Goal: Check status: Check status

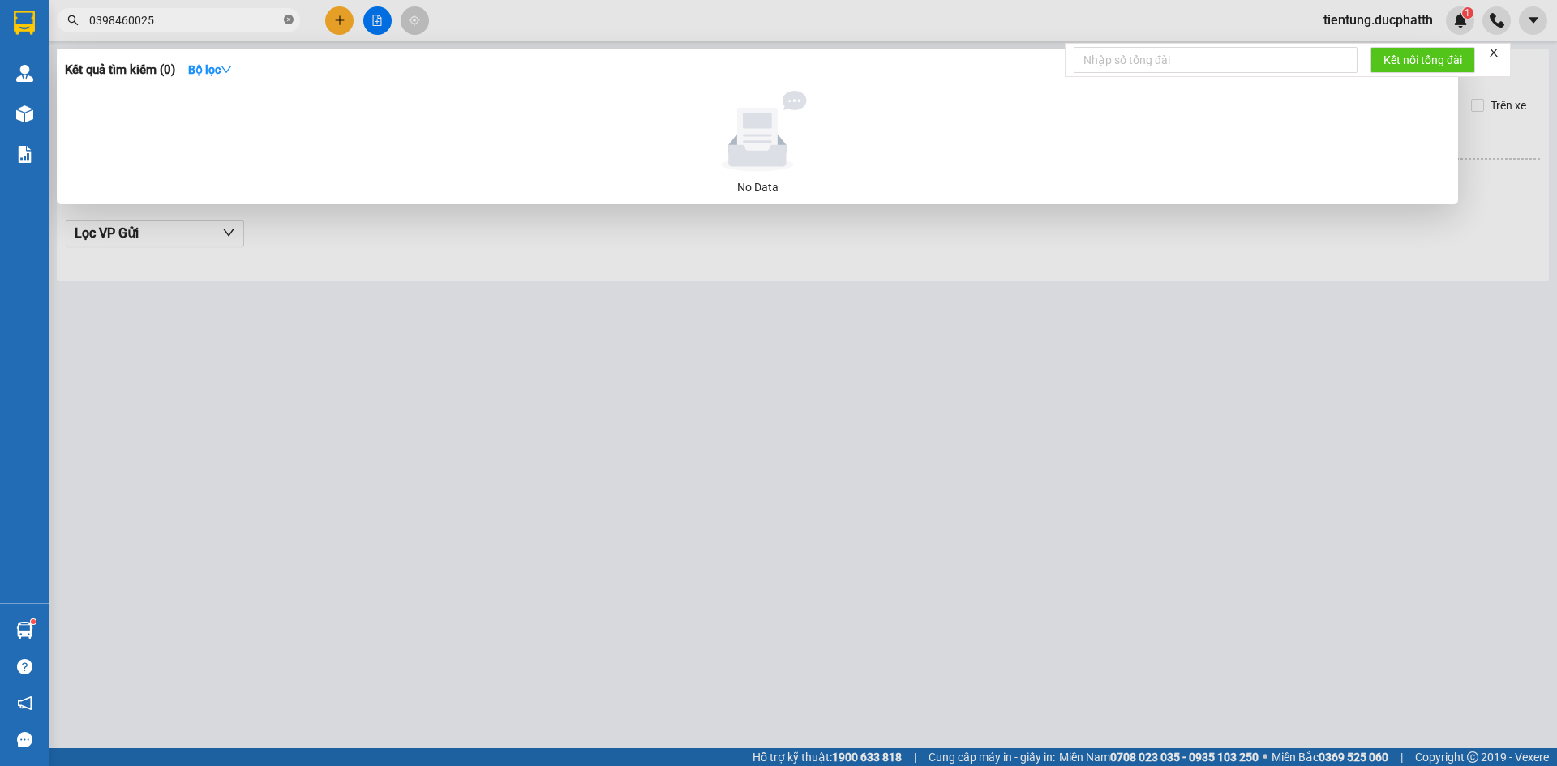
click at [289, 19] on icon "close-circle" at bounding box center [289, 20] width 10 height 10
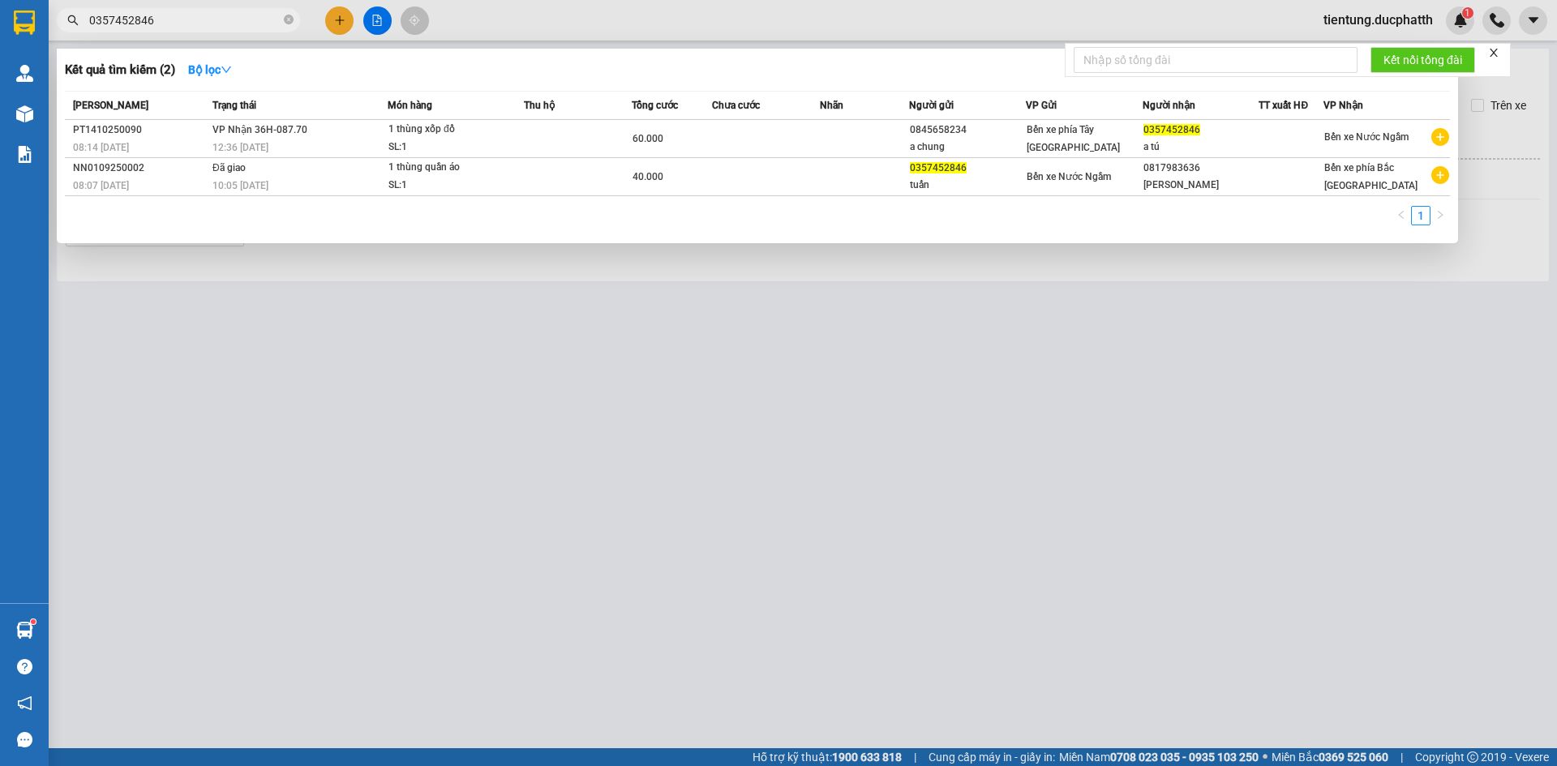
type input "0357452846"
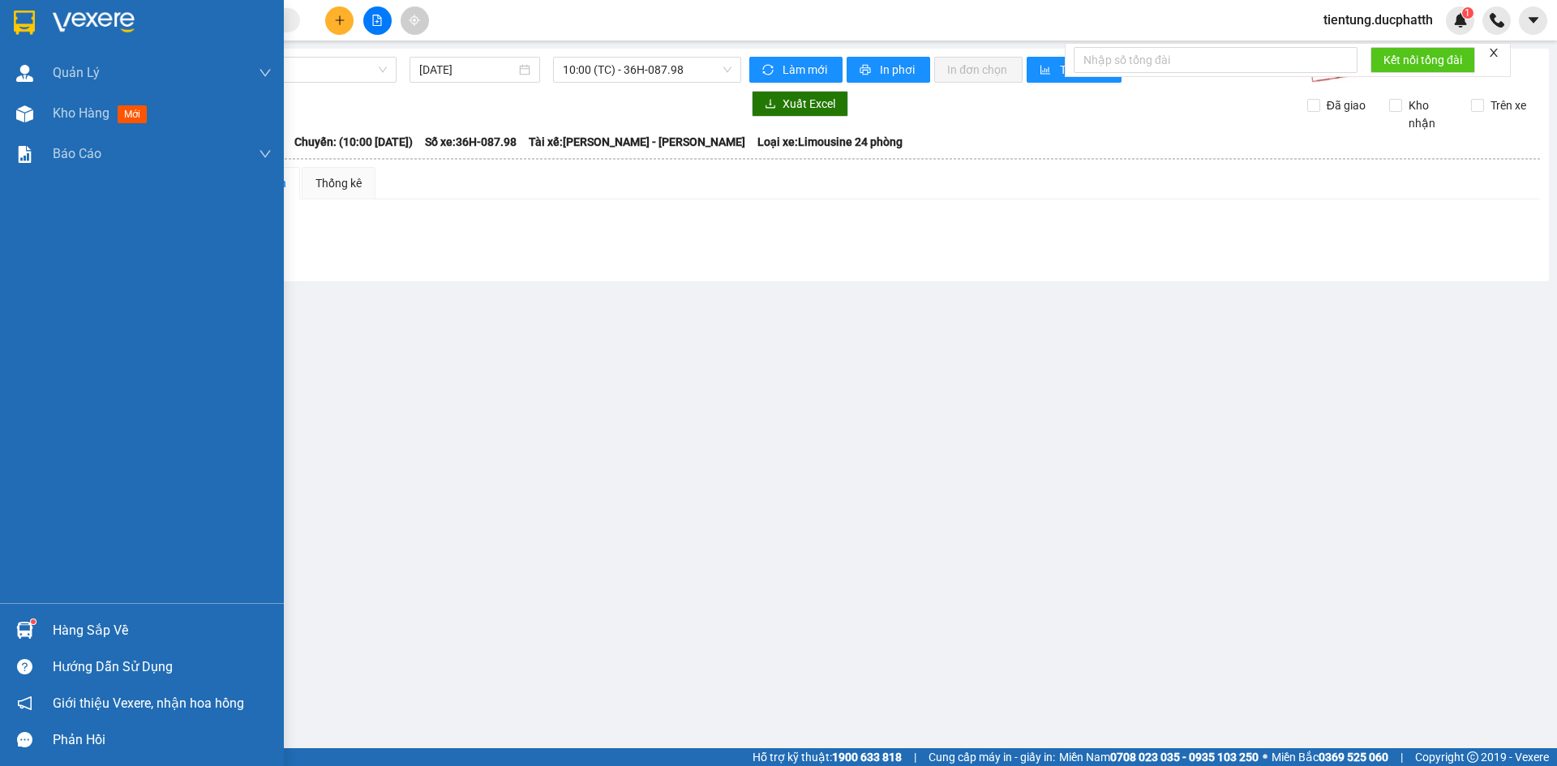
click at [105, 629] on div "Hàng sắp về" at bounding box center [162, 631] width 219 height 24
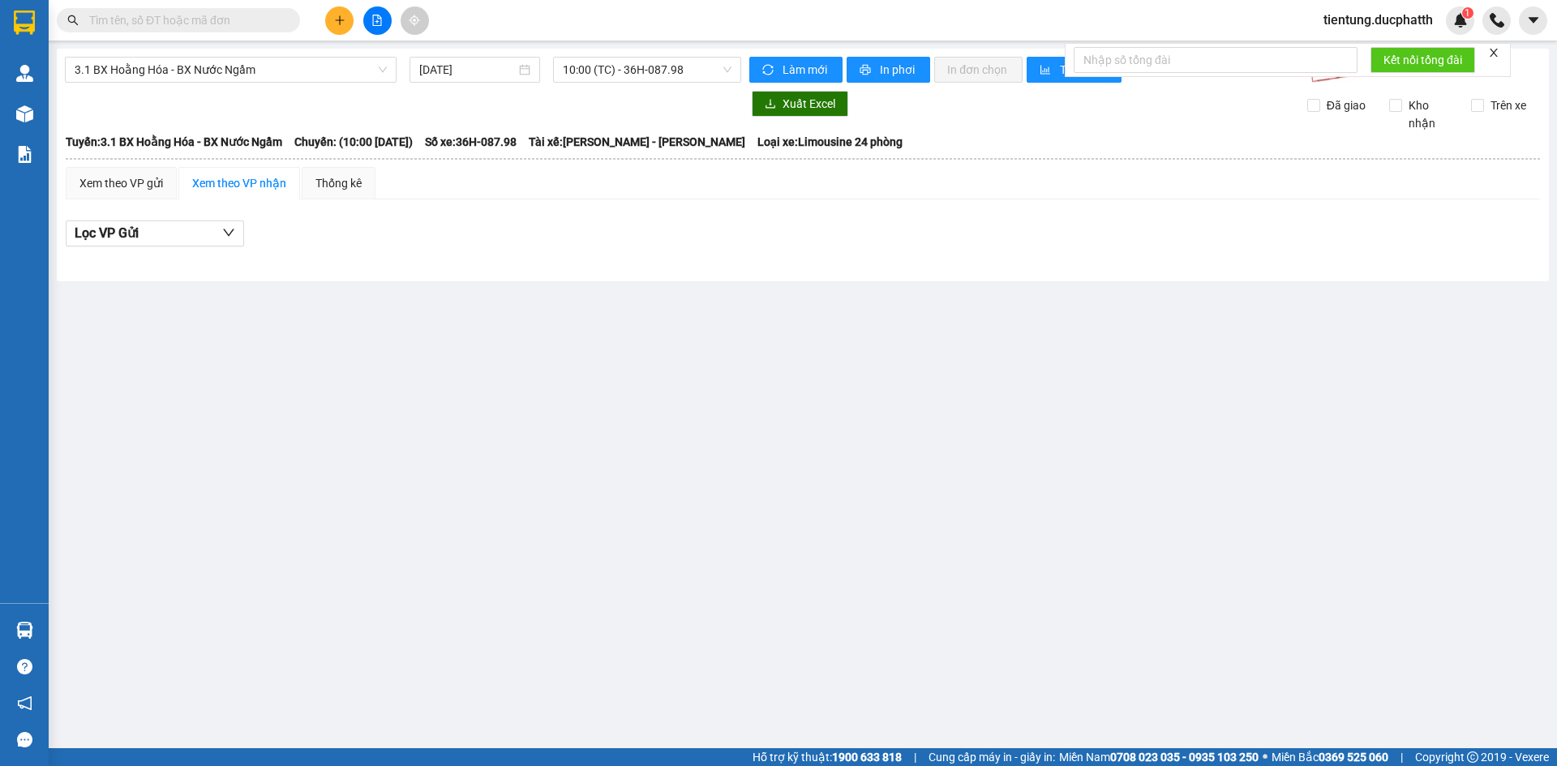
click at [705, 393] on section "Kết quả tìm kiếm ( 2 ) Bộ lọc Mã ĐH Trạng thái Món hàng Thu hộ Tổng cước Chưa c…" at bounding box center [778, 383] width 1557 height 766
click at [263, 67] on span "3.1 BX Hoằng Hóa - BX Nước Ngầm" at bounding box center [231, 70] width 312 height 24
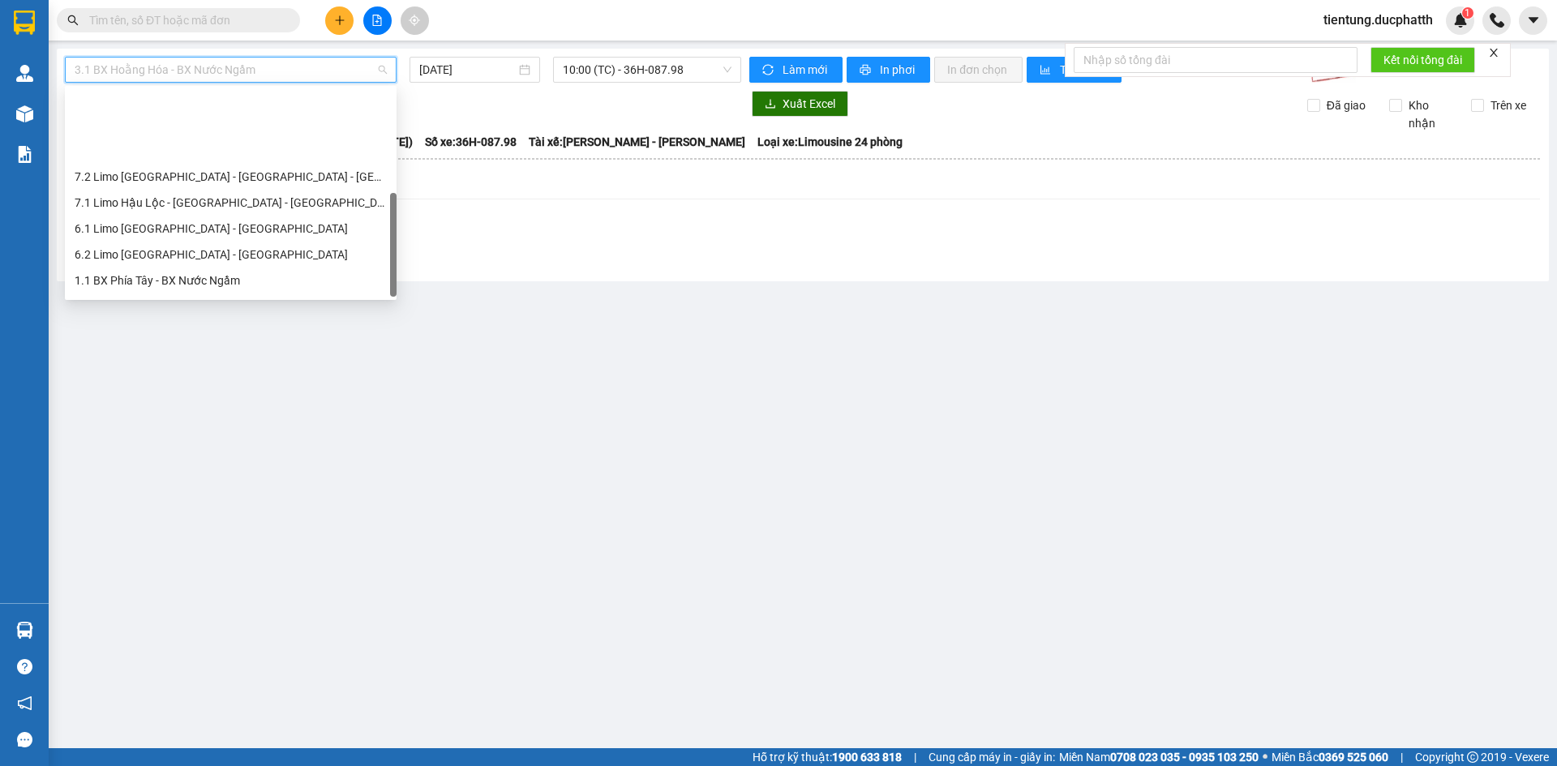
scroll to position [182, 0]
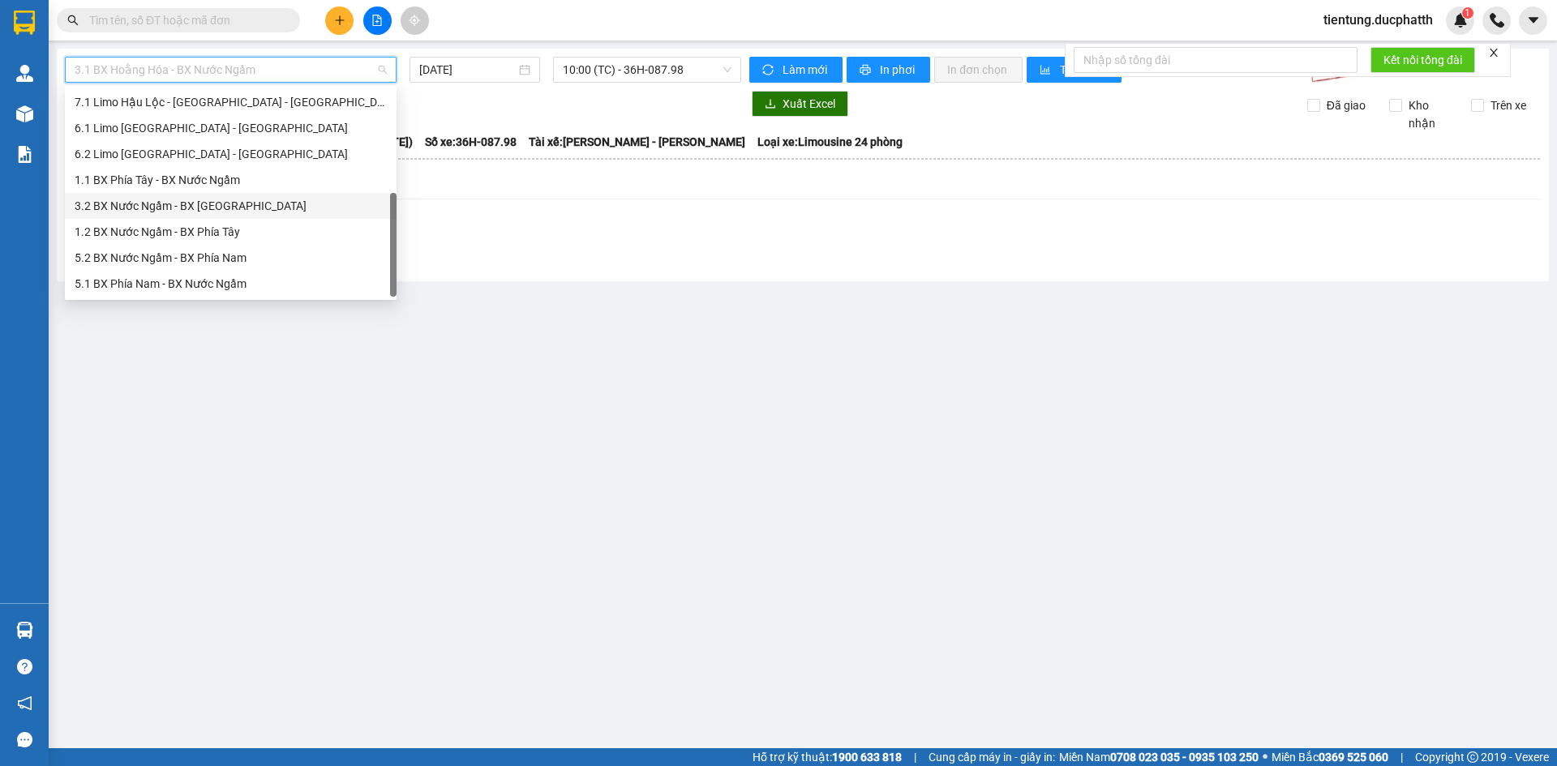
click at [240, 205] on div "3.2 BX Nước Ngầm - BX [GEOGRAPHIC_DATA]" at bounding box center [231, 206] width 312 height 18
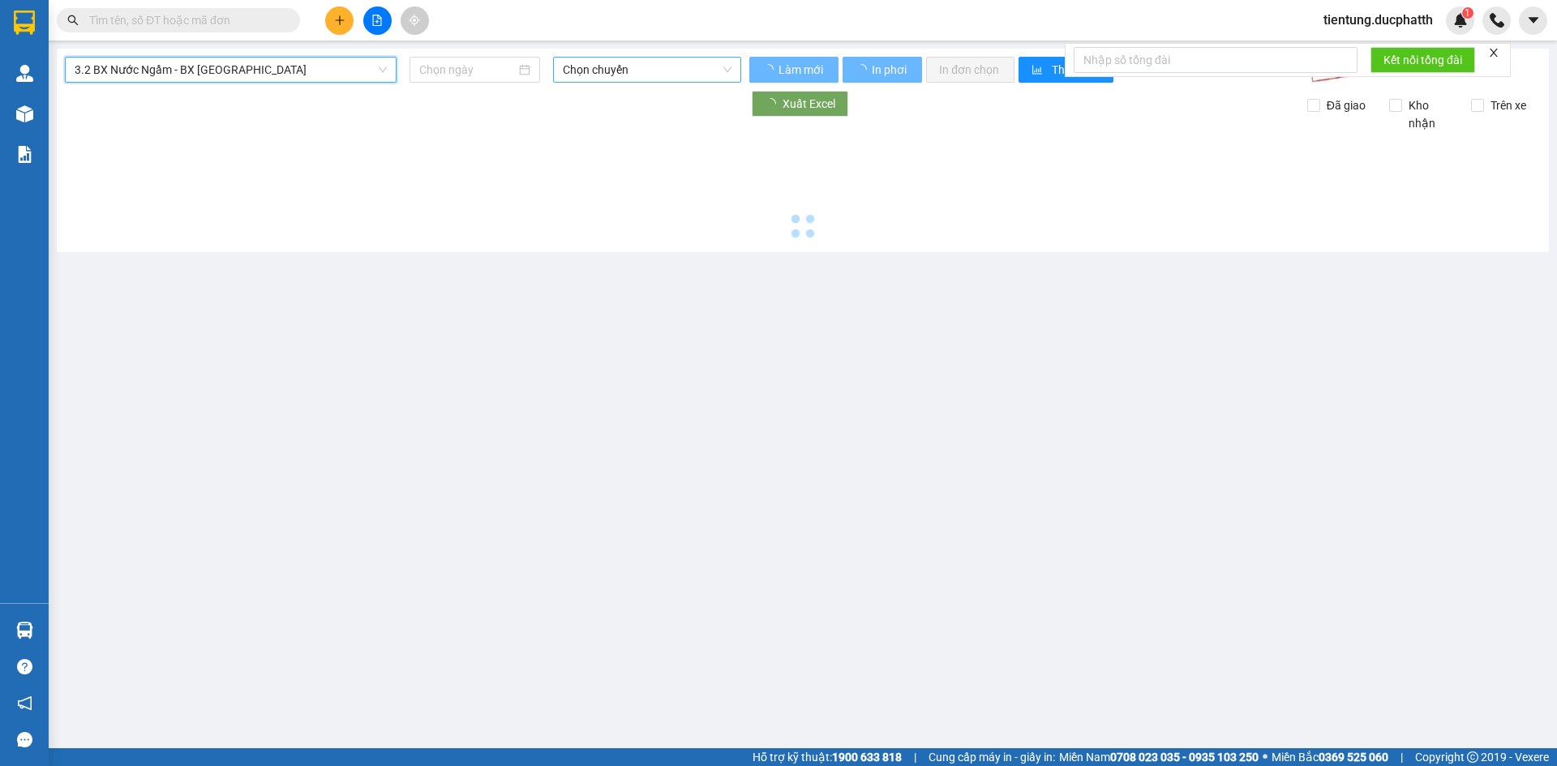
type input "[DATE]"
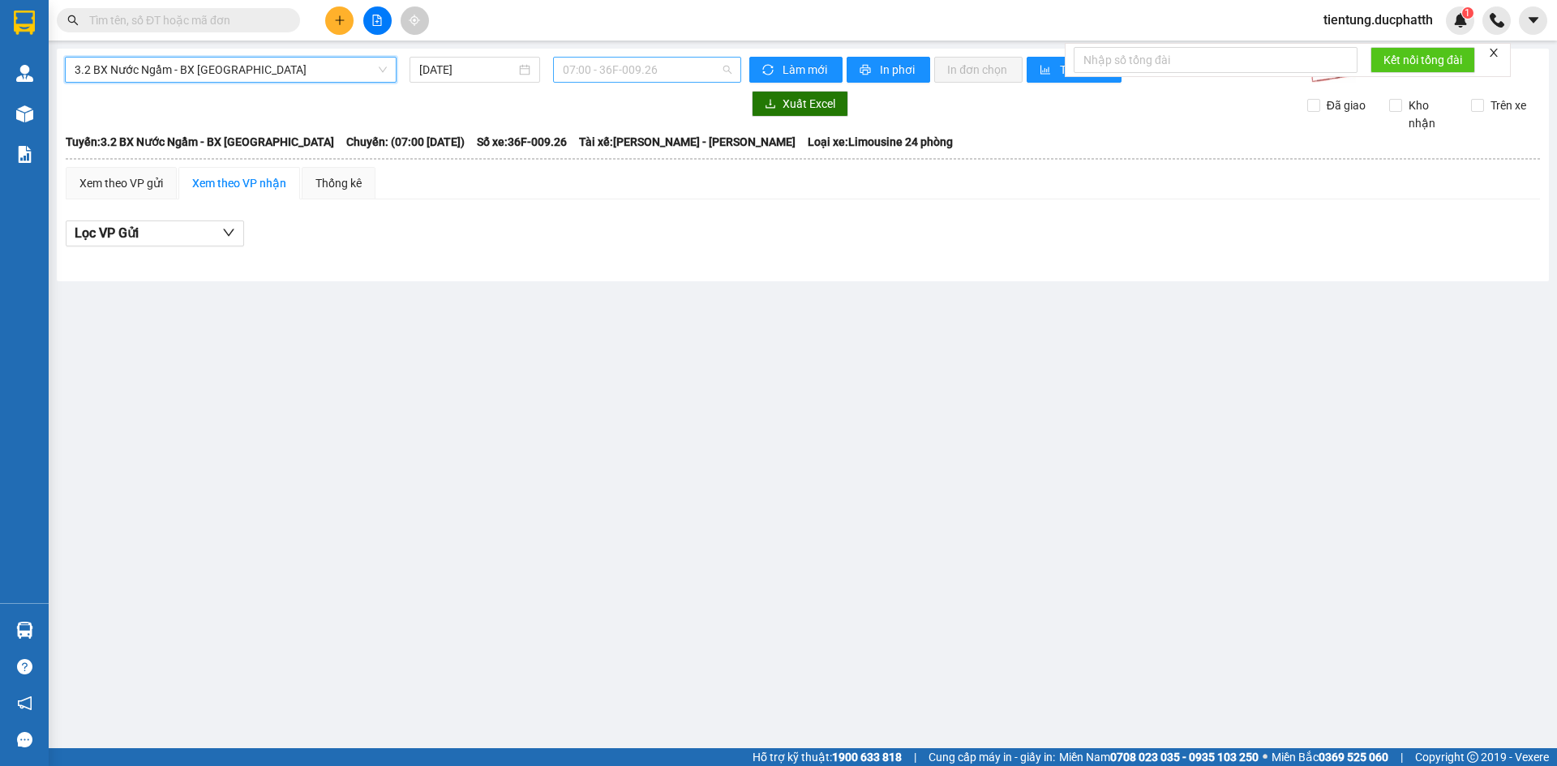
click at [637, 71] on span "07:00 - 36F-009.26" at bounding box center [647, 70] width 169 height 24
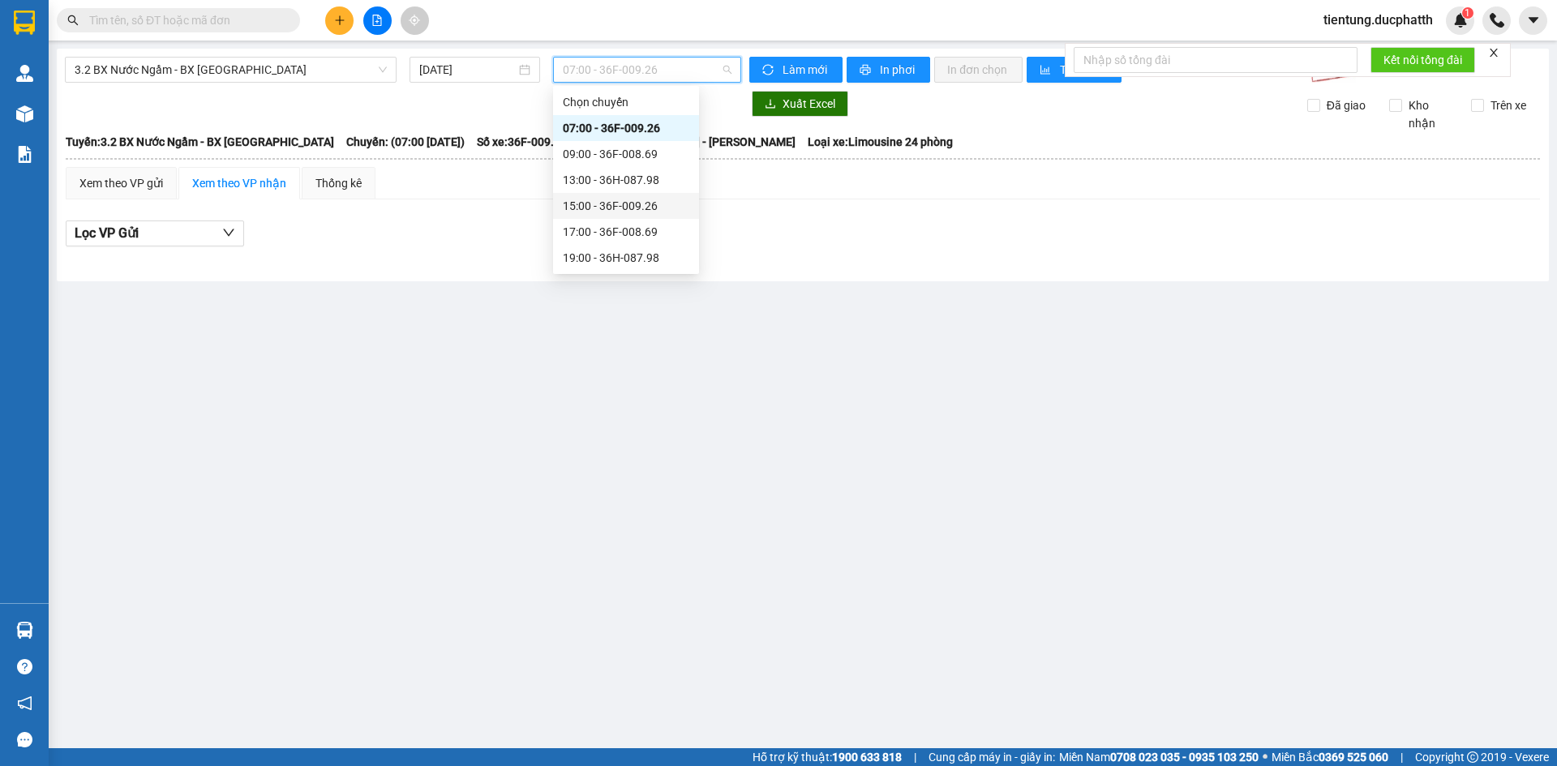
click at [633, 207] on div "15:00 - 36F-009.26" at bounding box center [626, 206] width 126 height 18
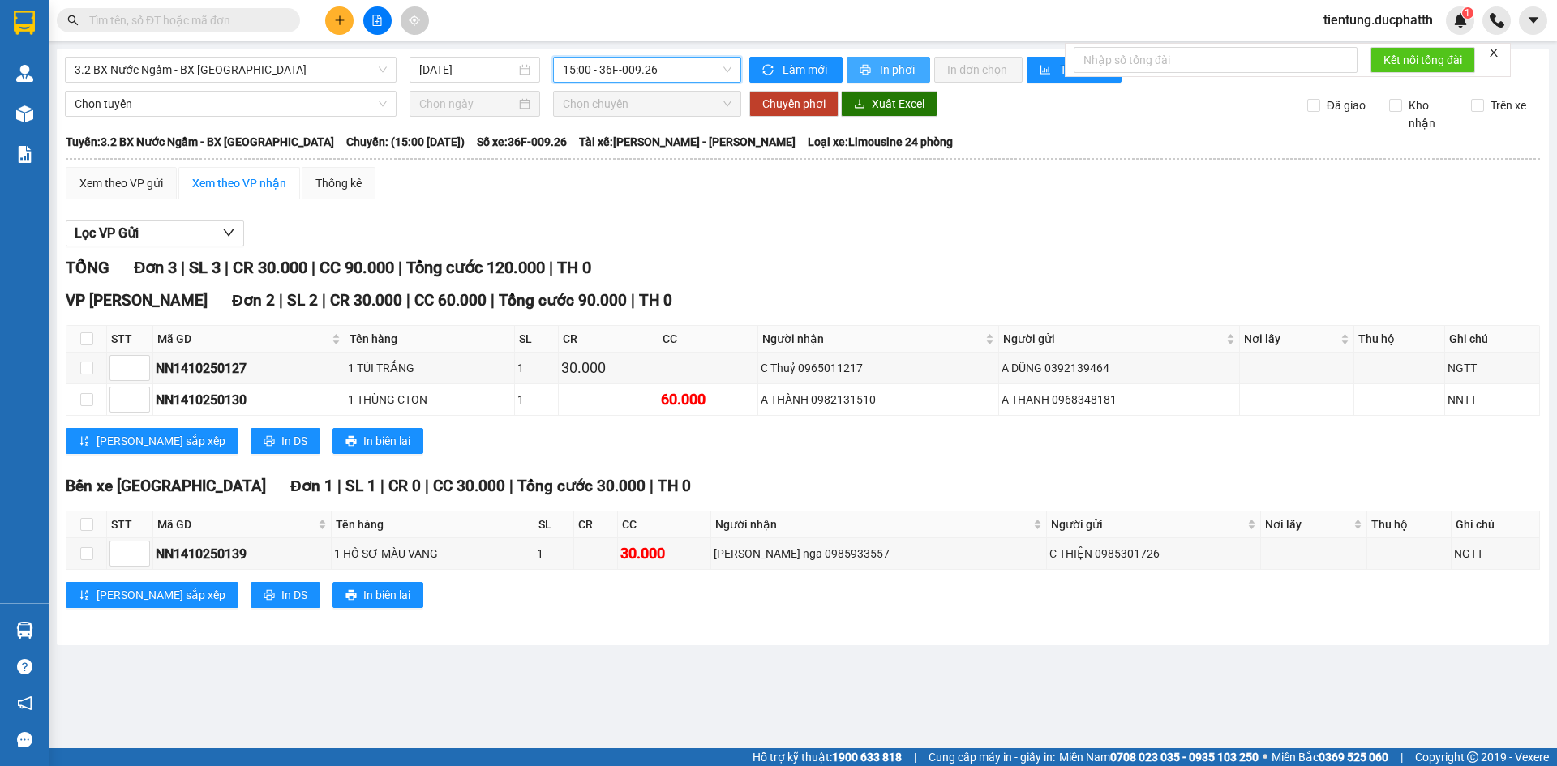
click at [892, 62] on span "In phơi" at bounding box center [898, 70] width 37 height 18
